Goal: Connect with others: Connect with others

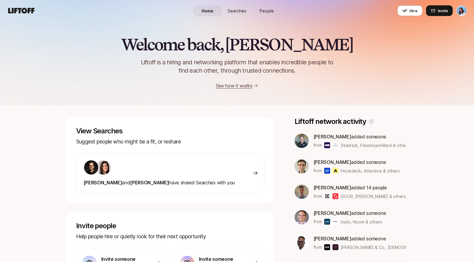
click at [274, 12] on link "People" at bounding box center [267, 10] width 30 height 11
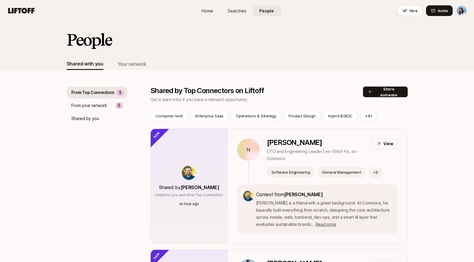
click at [116, 67] on div "Shared with you Your network" at bounding box center [107, 64] width 80 height 12
click at [124, 62] on div "Your network" at bounding box center [132, 64] width 29 height 8
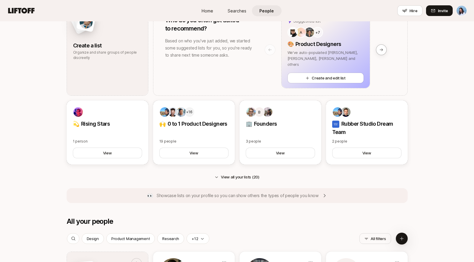
scroll to position [370, 0]
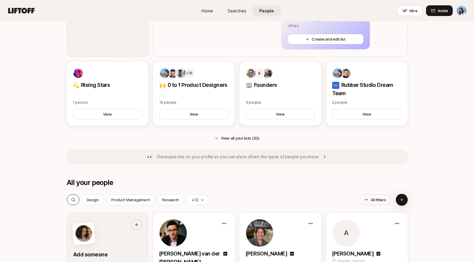
click at [72, 198] on icon at bounding box center [73, 199] width 5 height 5
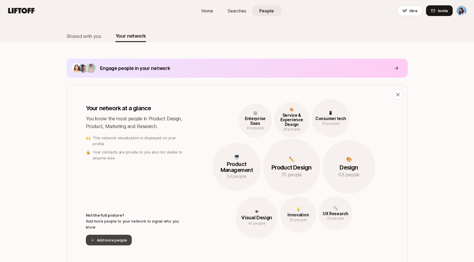
scroll to position [57, 0]
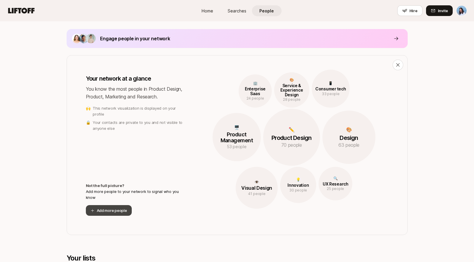
click at [109, 212] on button "Add more people" at bounding box center [109, 210] width 46 height 11
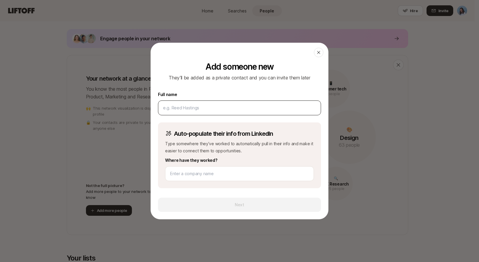
click at [230, 110] on input at bounding box center [239, 107] width 153 height 7
click at [227, 110] on input "katarina batina" at bounding box center [239, 107] width 153 height 7
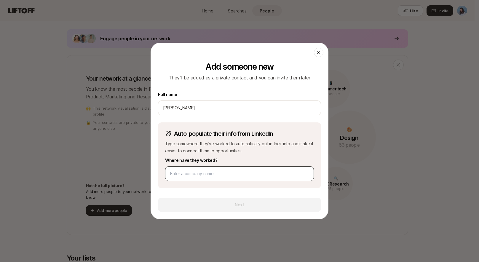
type input "katarina batina"
click at [187, 174] on input at bounding box center [239, 173] width 139 height 7
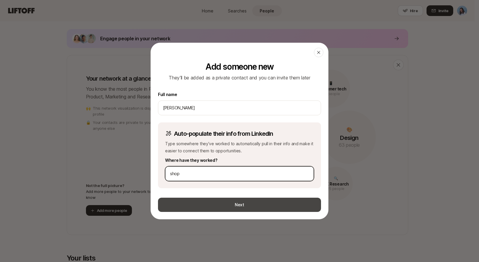
type input "shop"
click at [223, 204] on button "Next" at bounding box center [239, 205] width 163 height 14
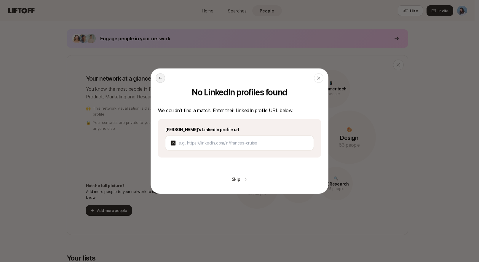
click at [163, 75] on button at bounding box center [160, 77] width 9 height 9
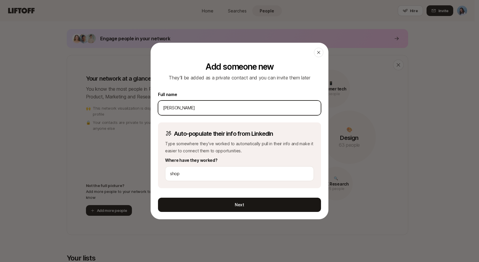
click at [194, 107] on input "katarina batina" at bounding box center [239, 107] width 153 height 7
paste input "Katarina B"
type input "Katarina Batina"
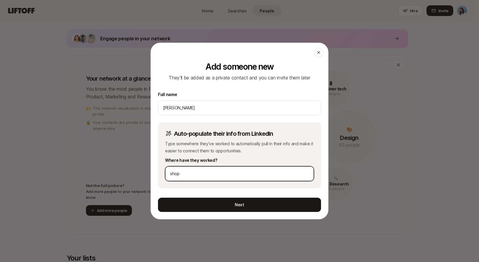
click at [184, 172] on input "shop" at bounding box center [239, 173] width 139 height 7
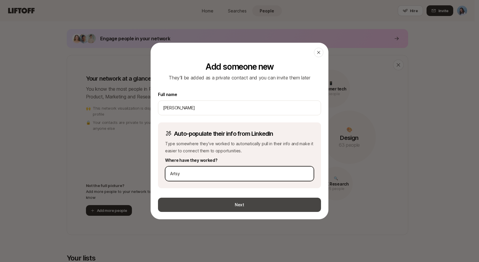
type input "Artsy"
click at [232, 205] on button "Next" at bounding box center [239, 205] width 163 height 14
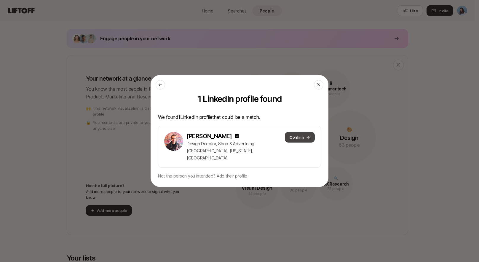
click at [286, 143] on button "Confirm" at bounding box center [300, 137] width 30 height 11
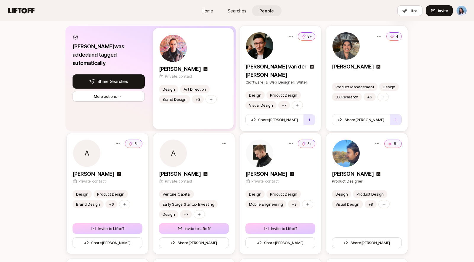
scroll to position [556, 0]
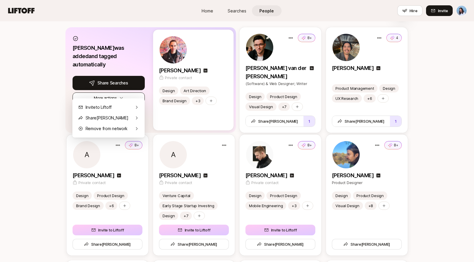
click at [123, 96] on icon "button" at bounding box center [121, 98] width 4 height 4
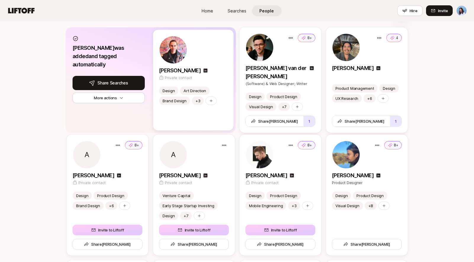
click at [140, 36] on div "Katarina was added and tagged automatically Share Searches with Katarina More a…" at bounding box center [108, 80] width 81 height 101
click at [173, 46] on img at bounding box center [173, 49] width 27 height 27
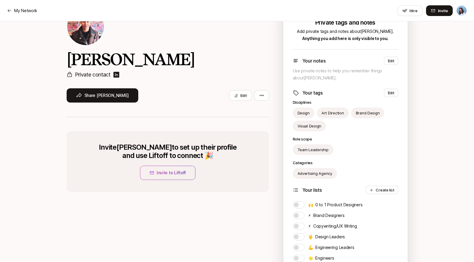
scroll to position [103, 0]
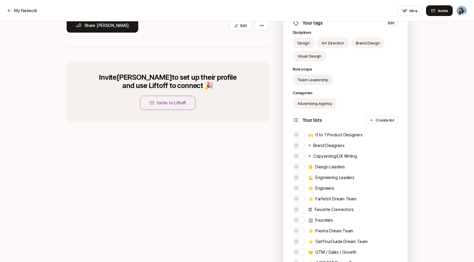
click at [300, 165] on button "🖖 Design Leaders" at bounding box center [299, 166] width 12 height 7
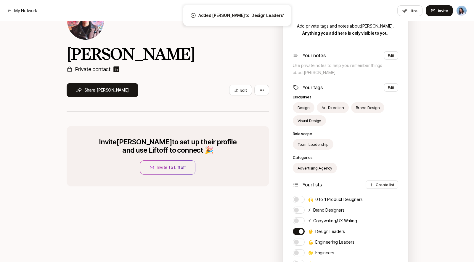
scroll to position [0, 0]
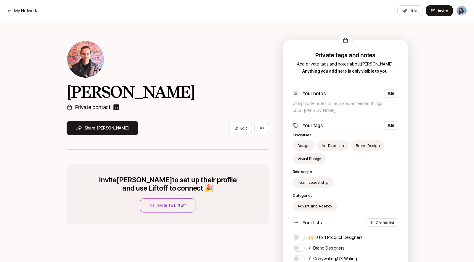
click at [93, 55] on img at bounding box center [85, 59] width 37 height 37
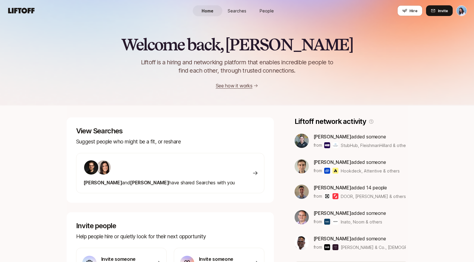
click at [273, 10] on span "People" at bounding box center [267, 11] width 14 height 6
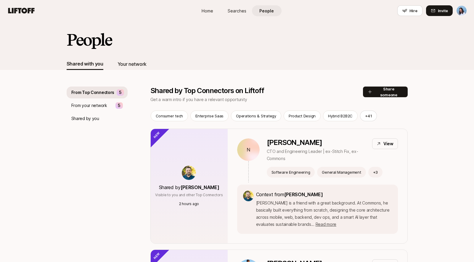
click at [125, 63] on div "Your network" at bounding box center [132, 64] width 29 height 8
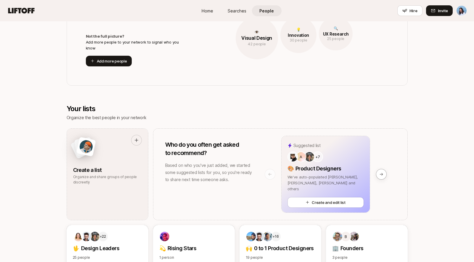
scroll to position [220, 0]
